Goal: Task Accomplishment & Management: Manage account settings

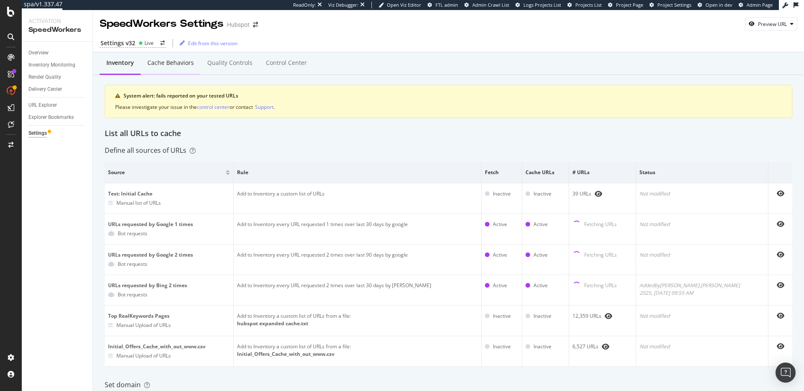
click at [173, 65] on div "Cache behaviors" at bounding box center [170, 63] width 46 height 8
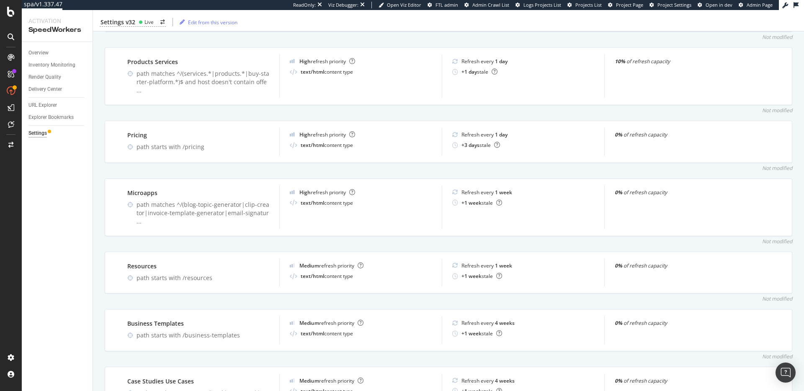
scroll to position [317, 0]
